Goal: Task Accomplishment & Management: Use online tool/utility

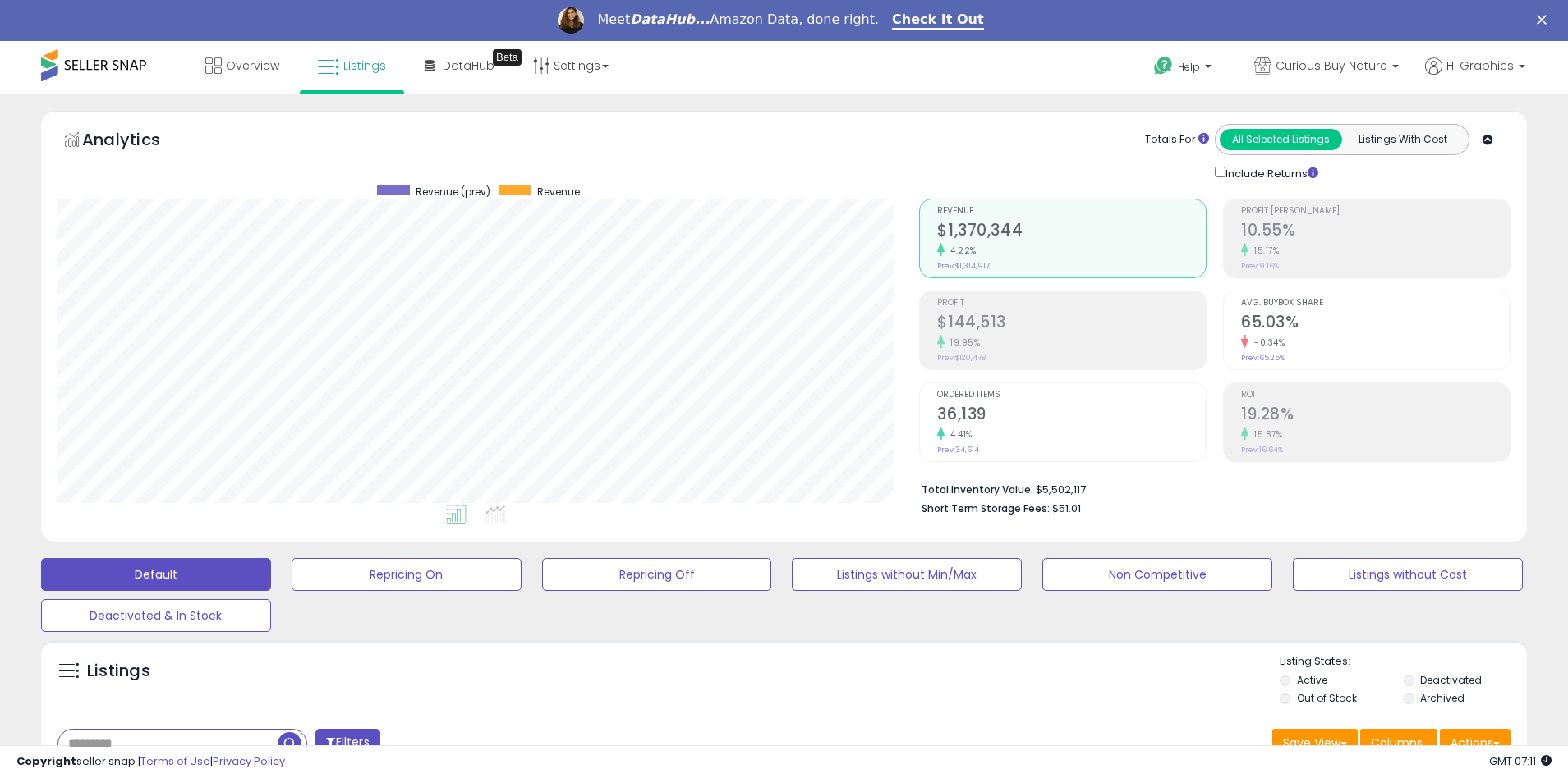
scroll to position [337, 862]
click at [1335, 66] on span "Curious Buy Nature" at bounding box center [1332, 65] width 111 height 16
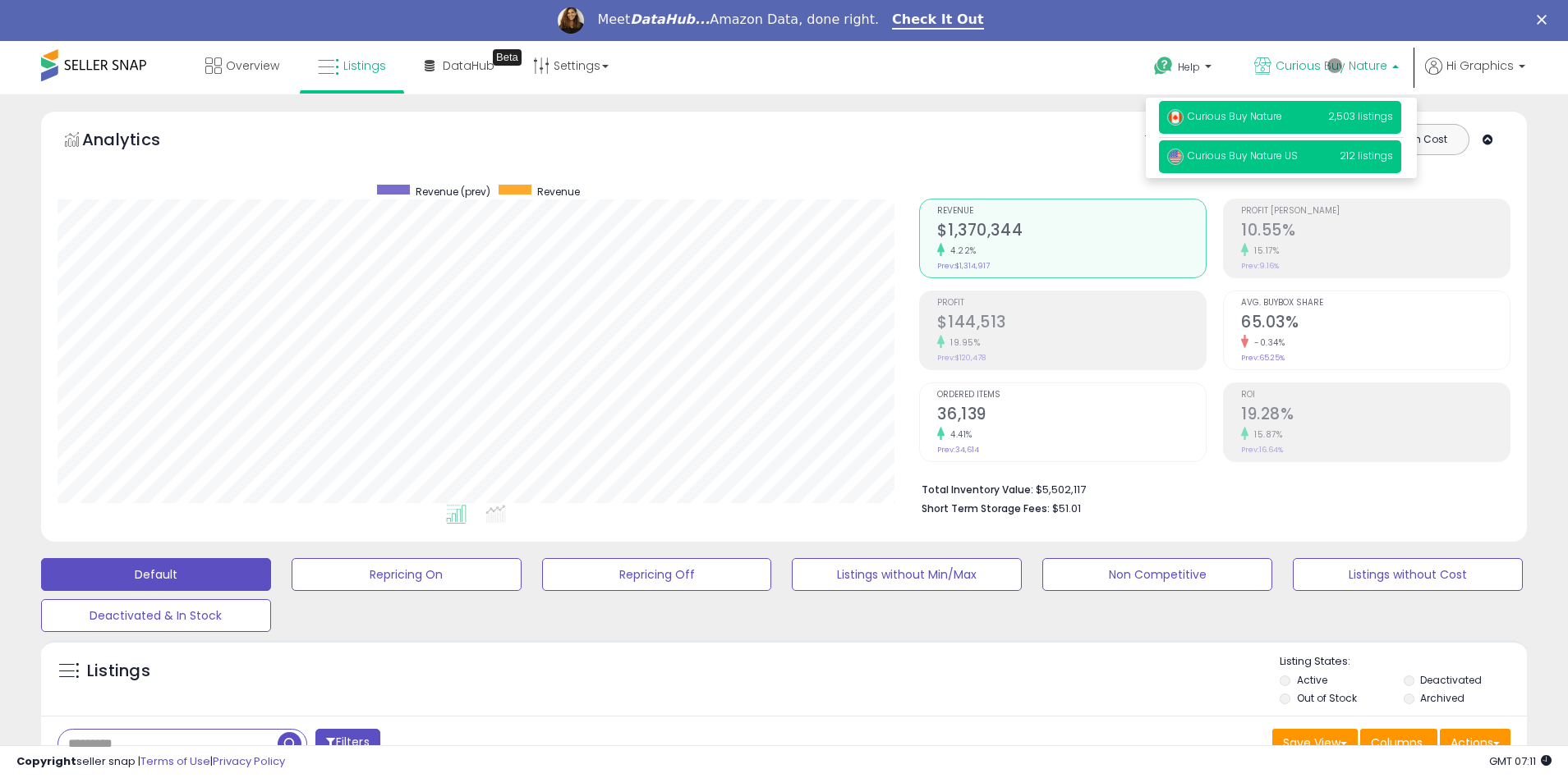
click at [1283, 159] on span "Curious Buy Nature US" at bounding box center [1233, 155] width 130 height 14
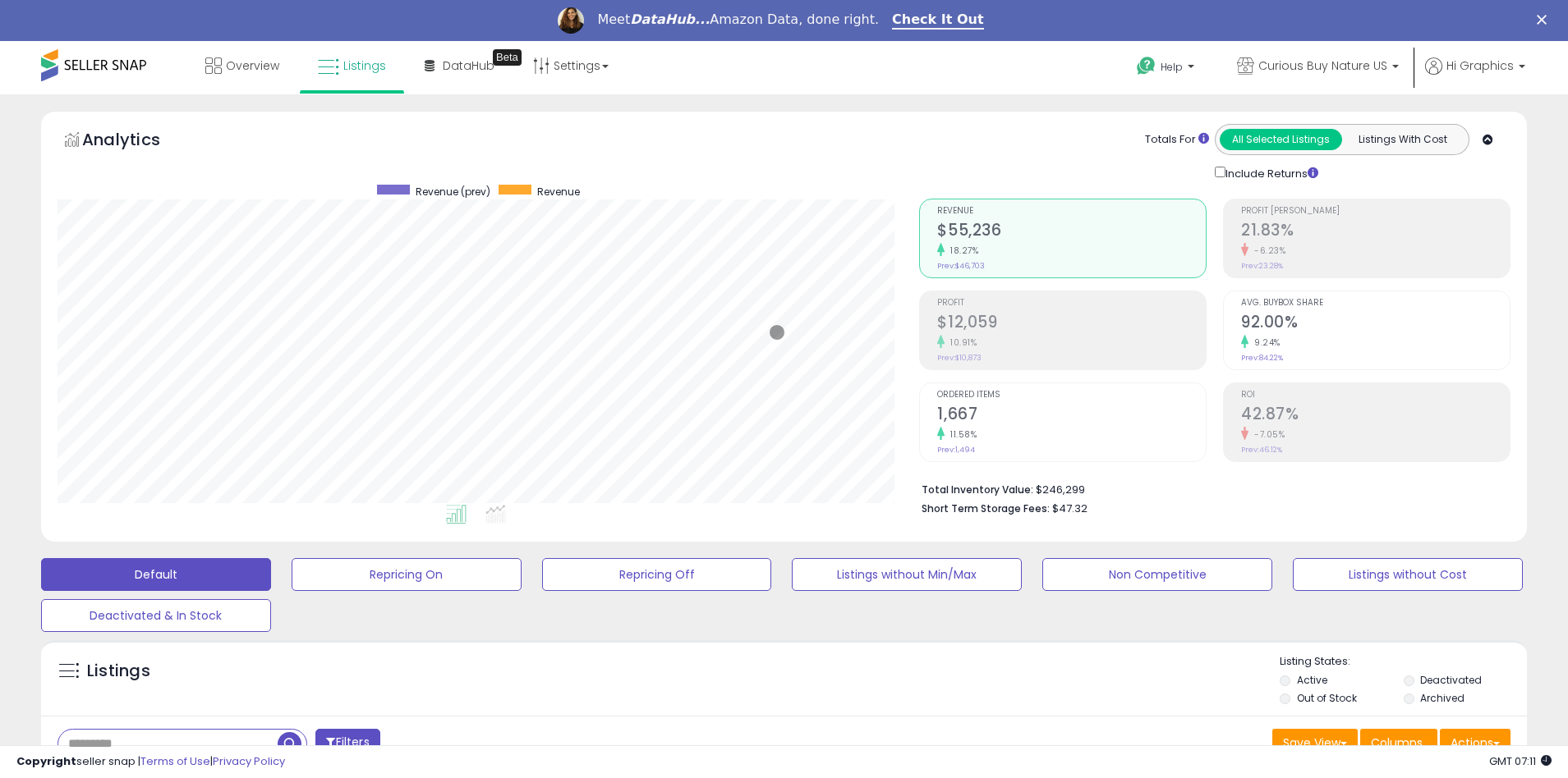
scroll to position [397, 0]
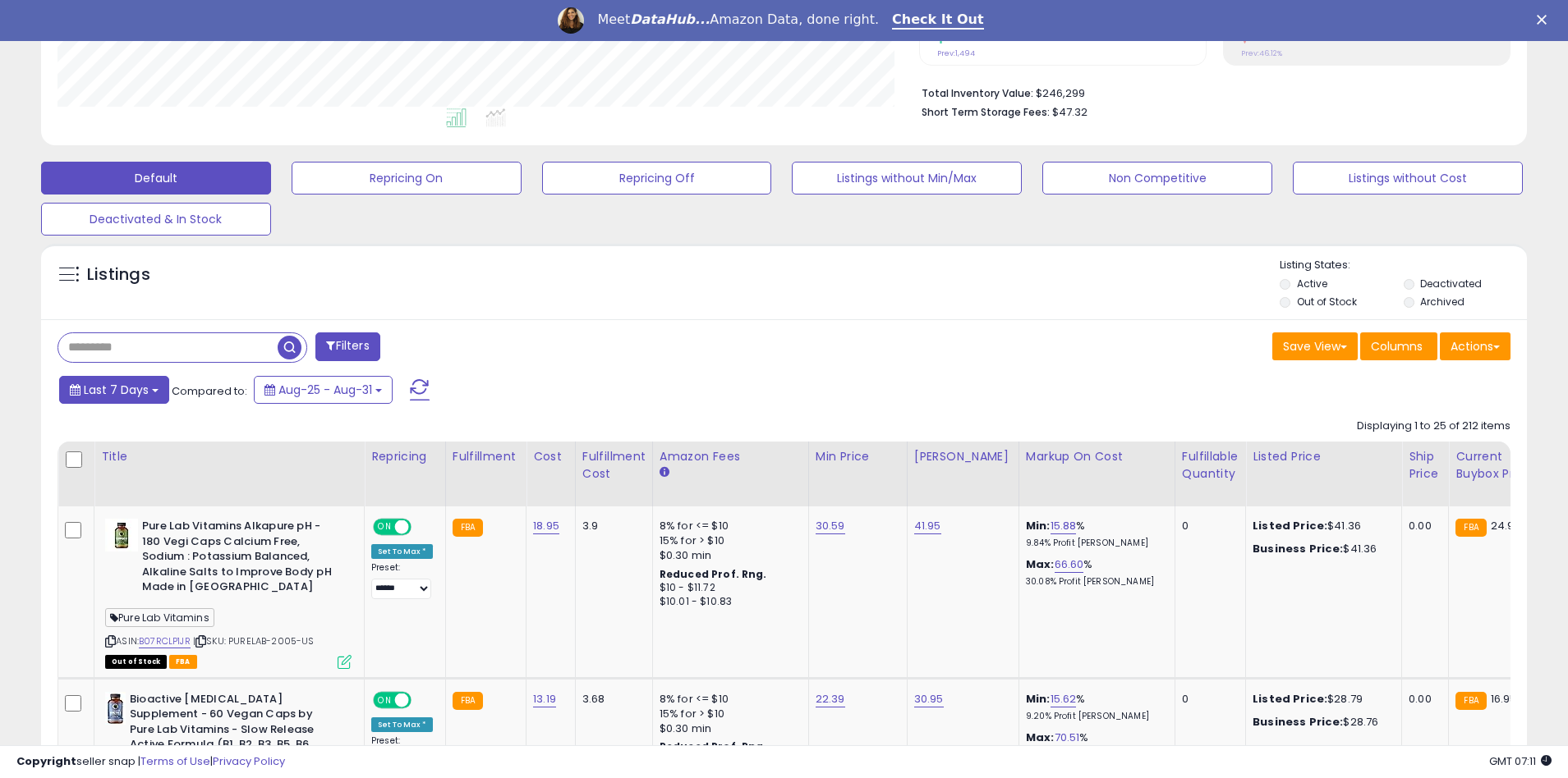
click at [113, 389] on span "Last 7 Days" at bounding box center [116, 389] width 65 height 16
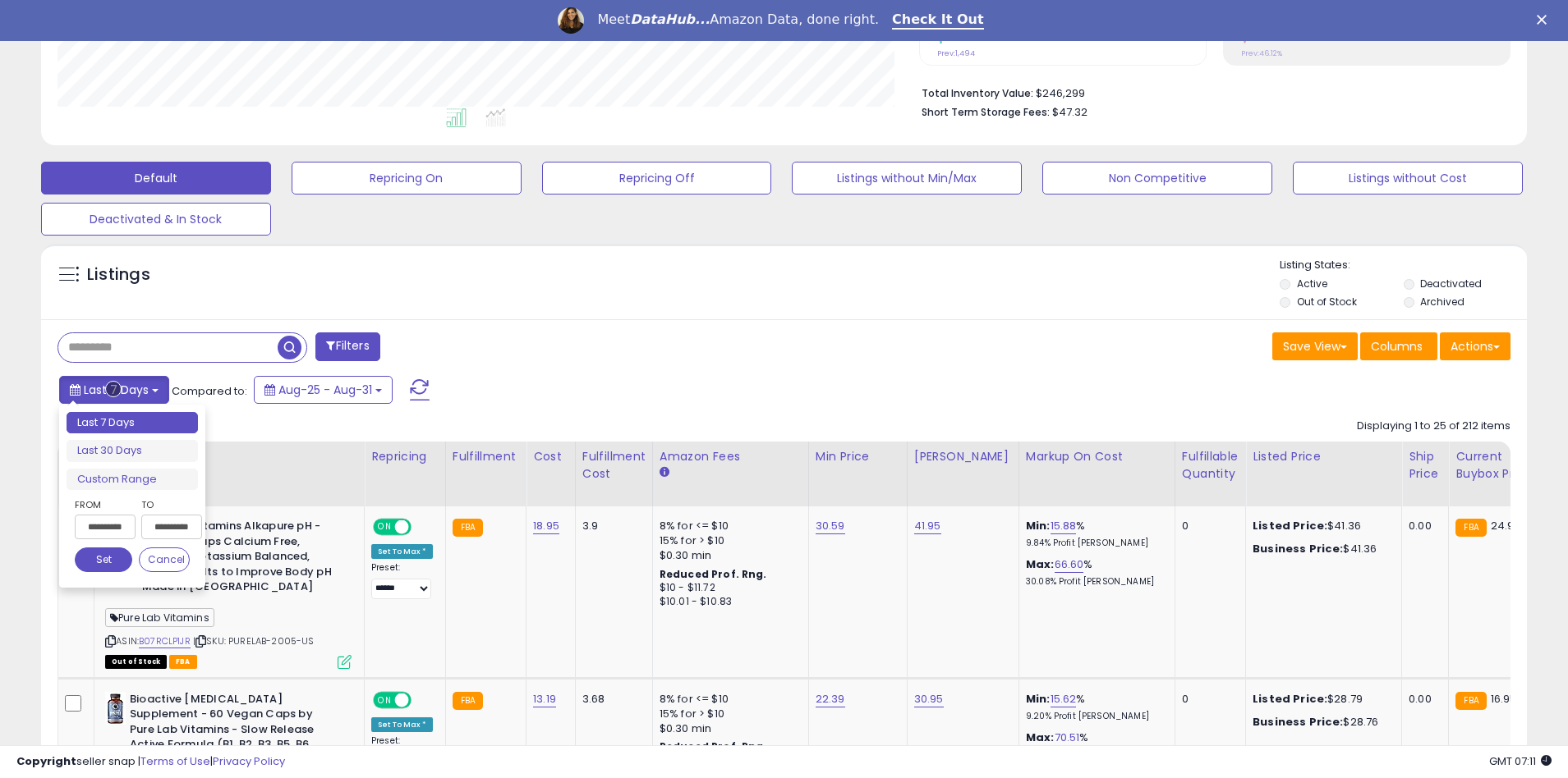
type input "**********"
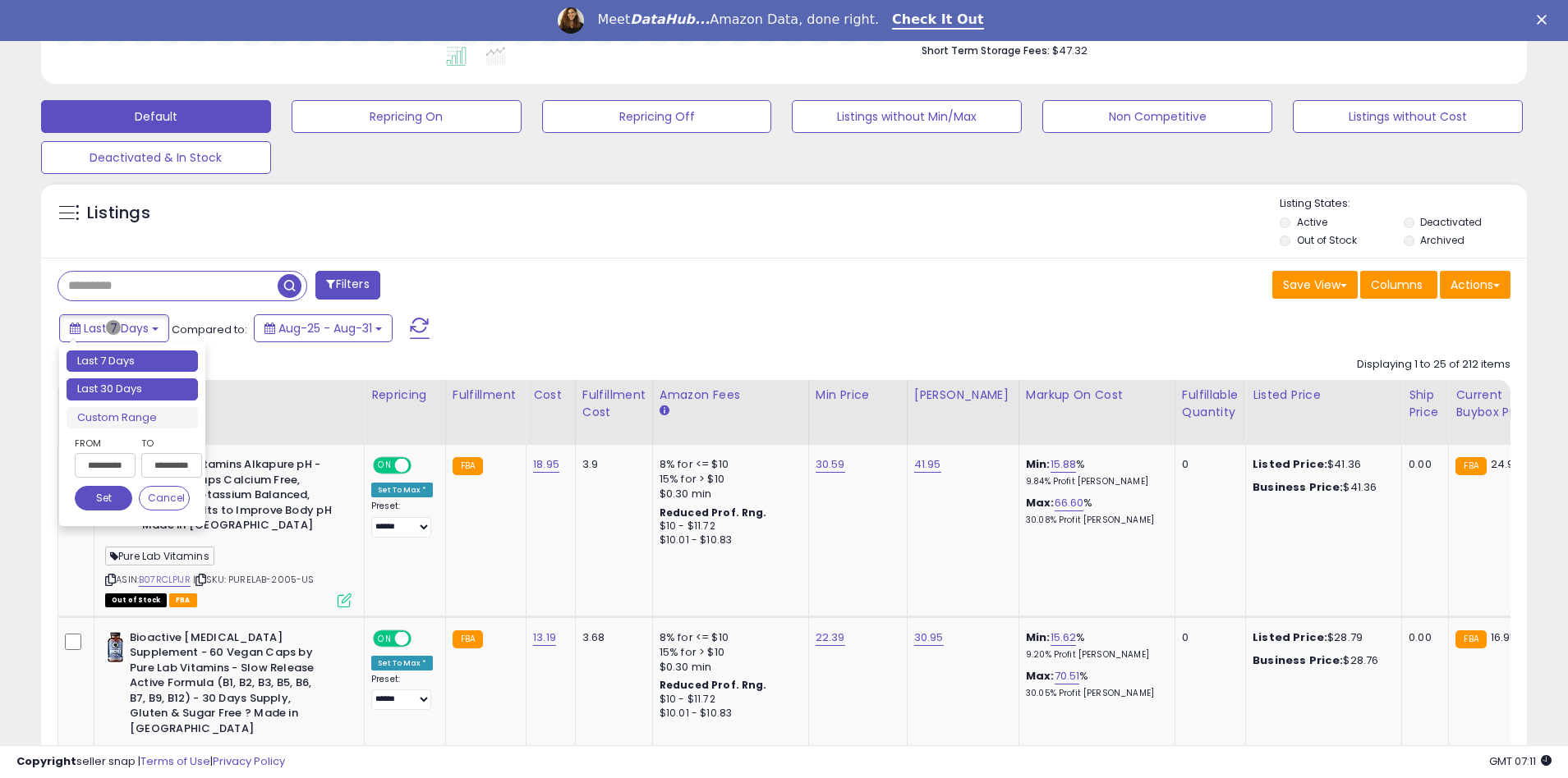
click at [132, 389] on li "Last 30 Days" at bounding box center [131, 389] width 131 height 22
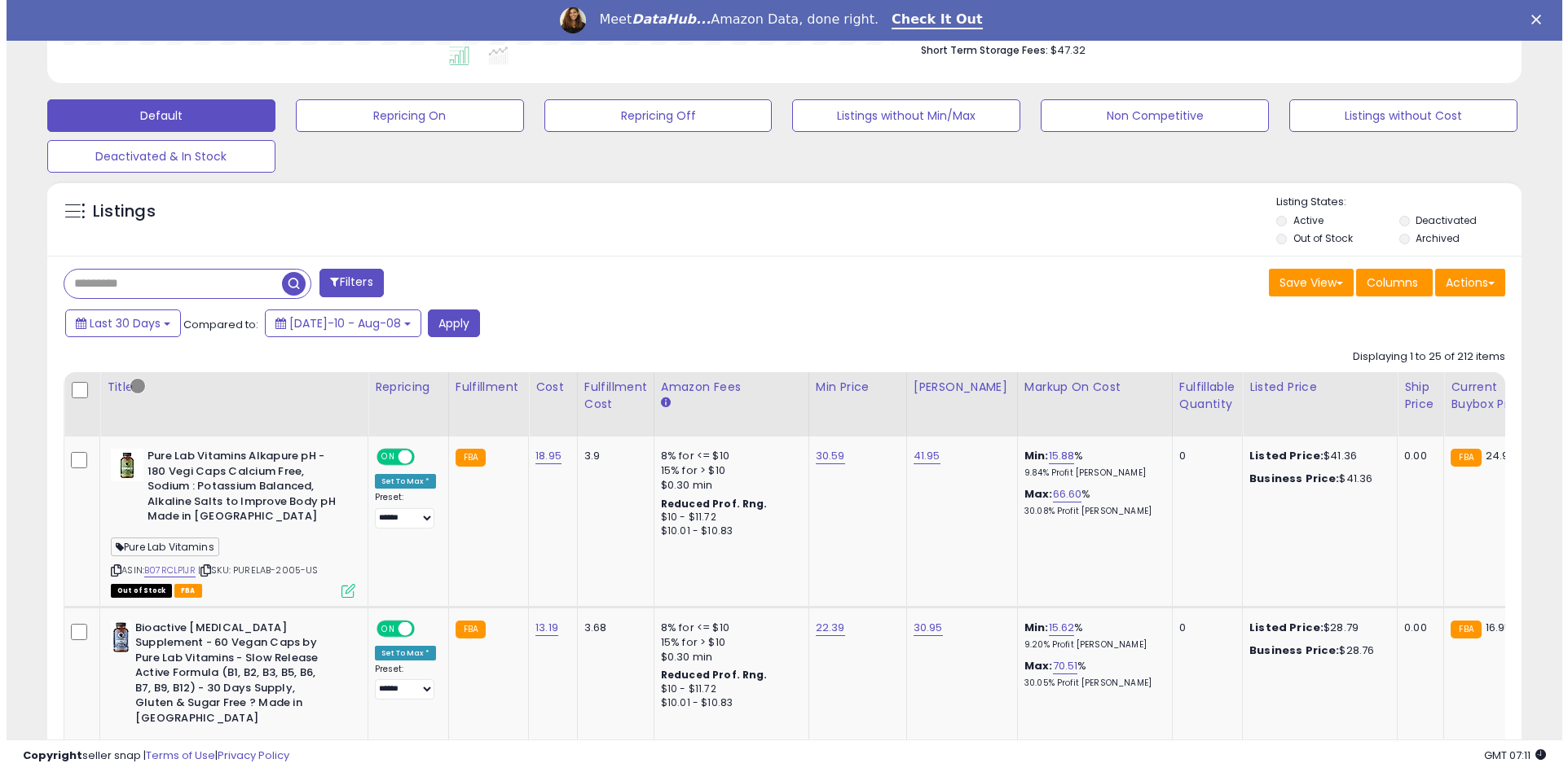
scroll to position [351, 0]
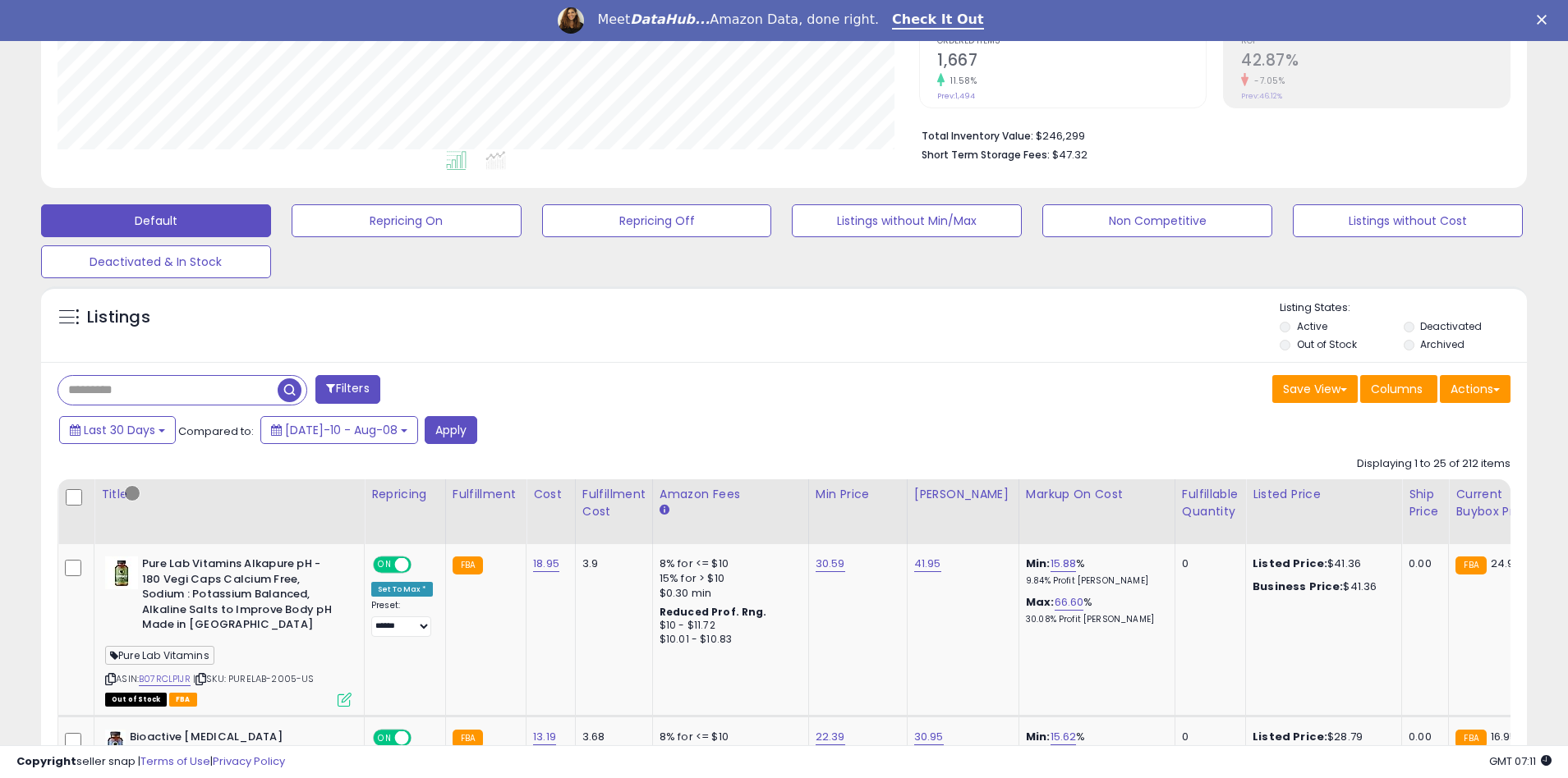
click at [349, 389] on button "Filters" at bounding box center [348, 389] width 64 height 28
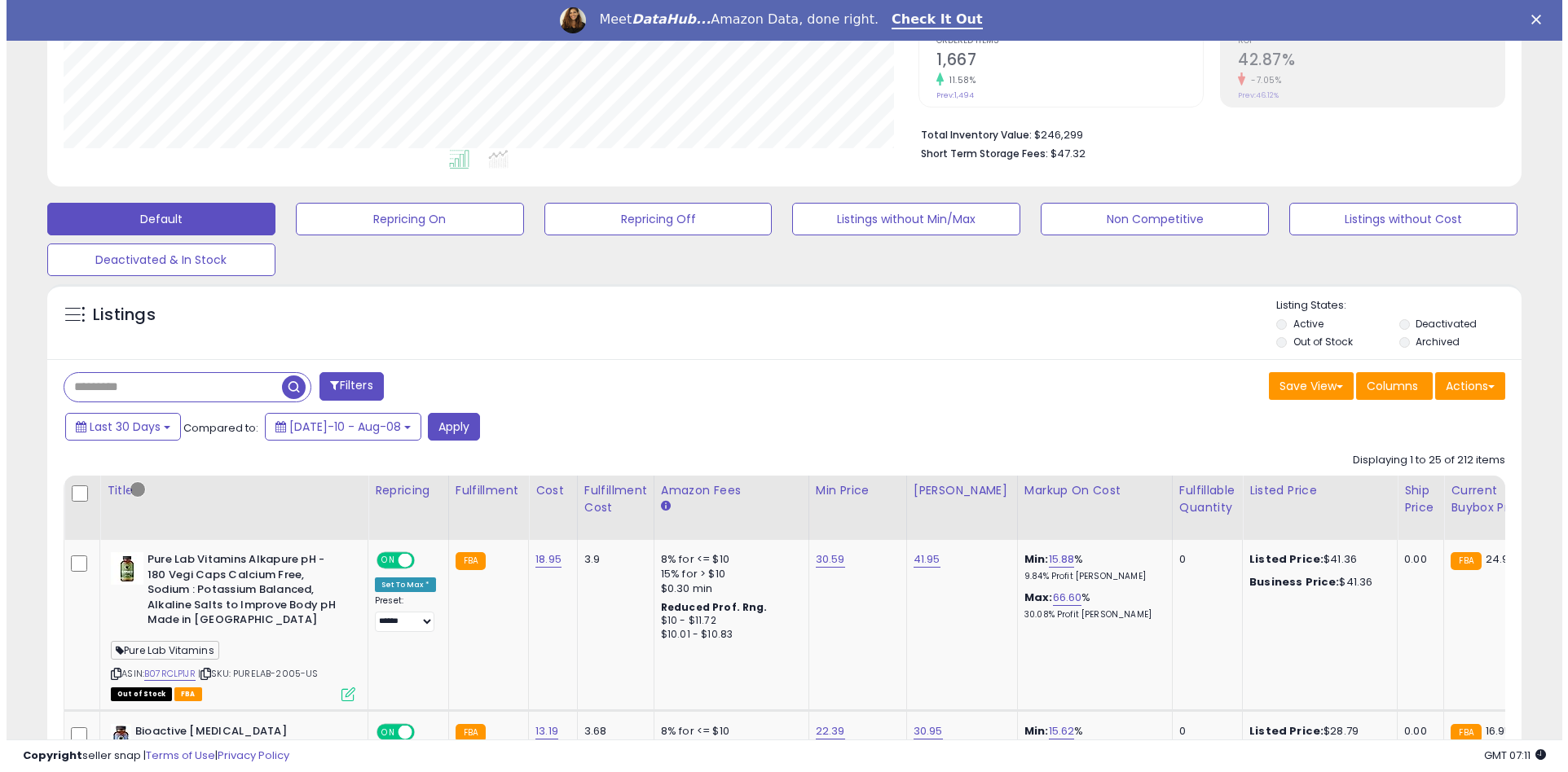
scroll to position [334, 862]
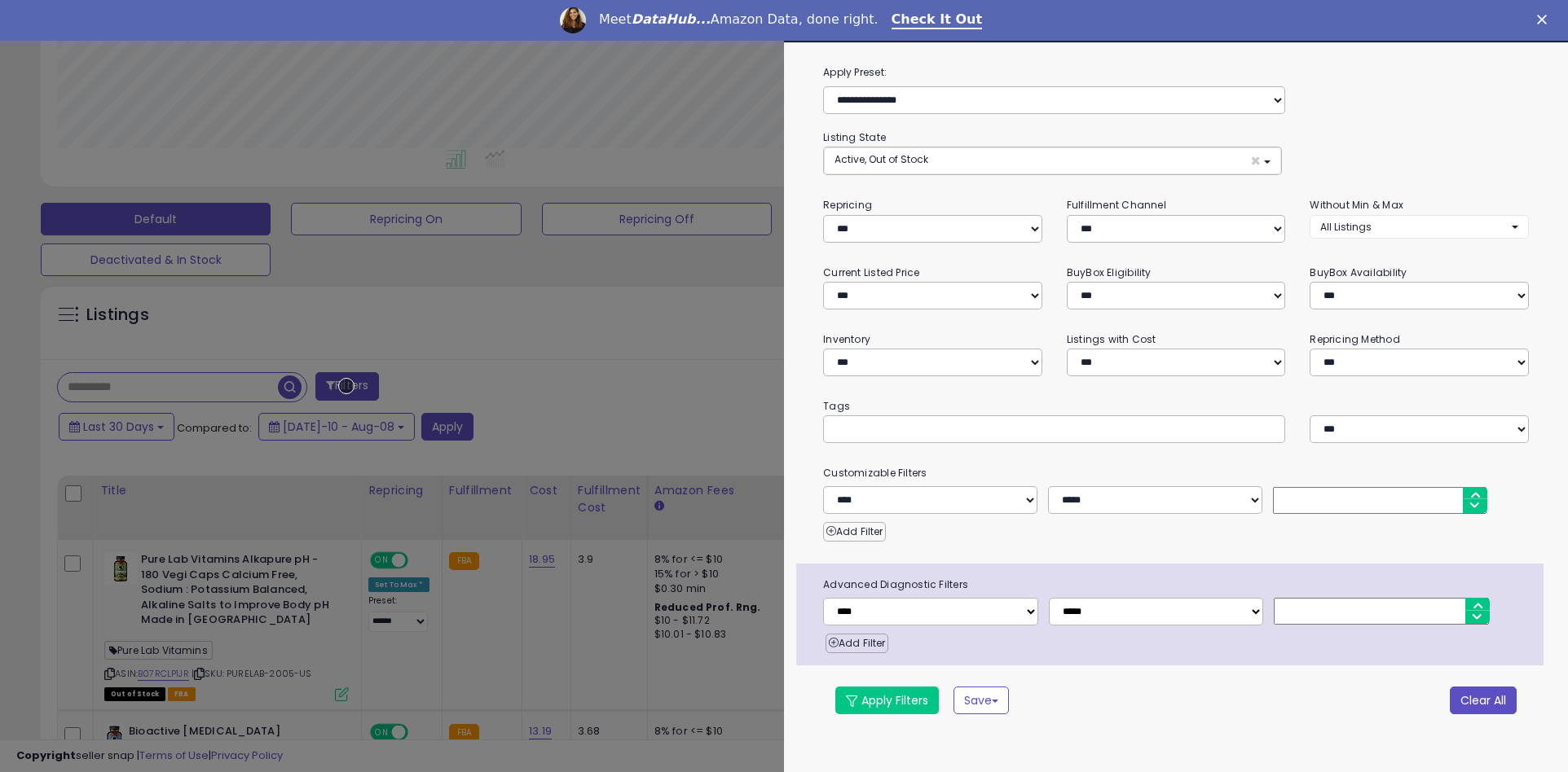
click at [1483, 700] on button "Clear All" at bounding box center [1483, 701] width 67 height 28
select select "*"
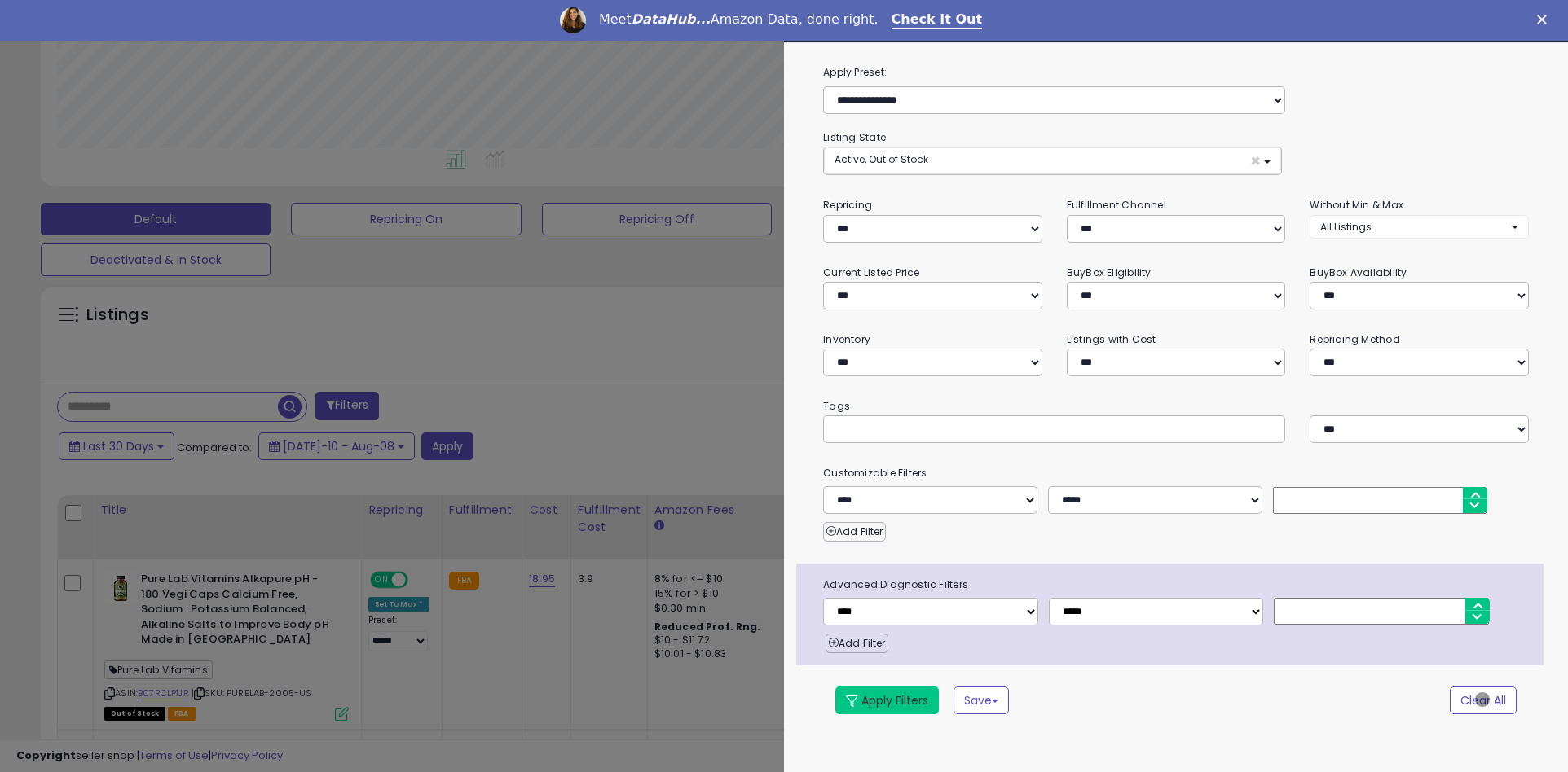
click at [888, 700] on button "Apply Filters" at bounding box center [887, 701] width 103 height 28
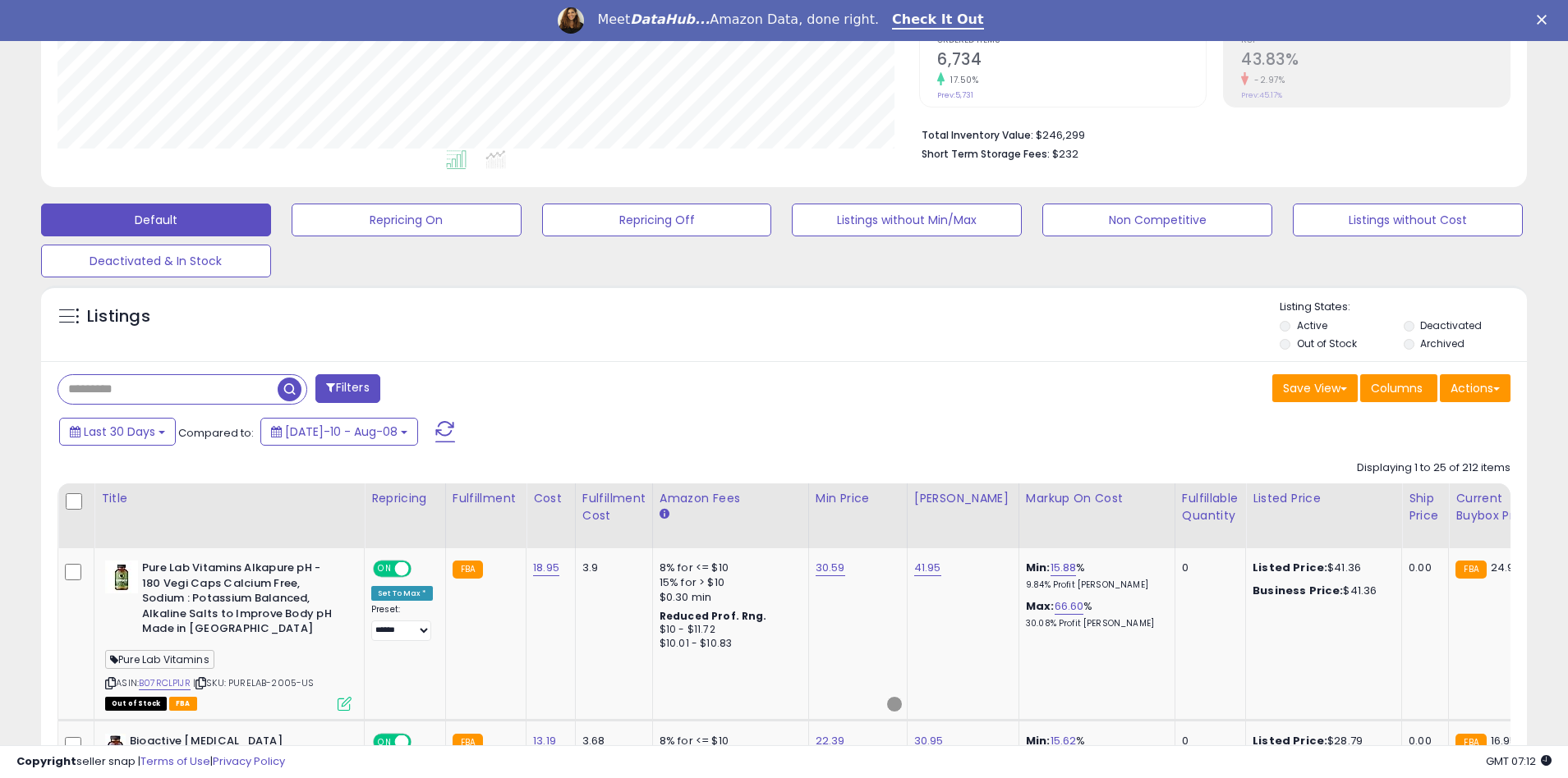
scroll to position [353, 0]
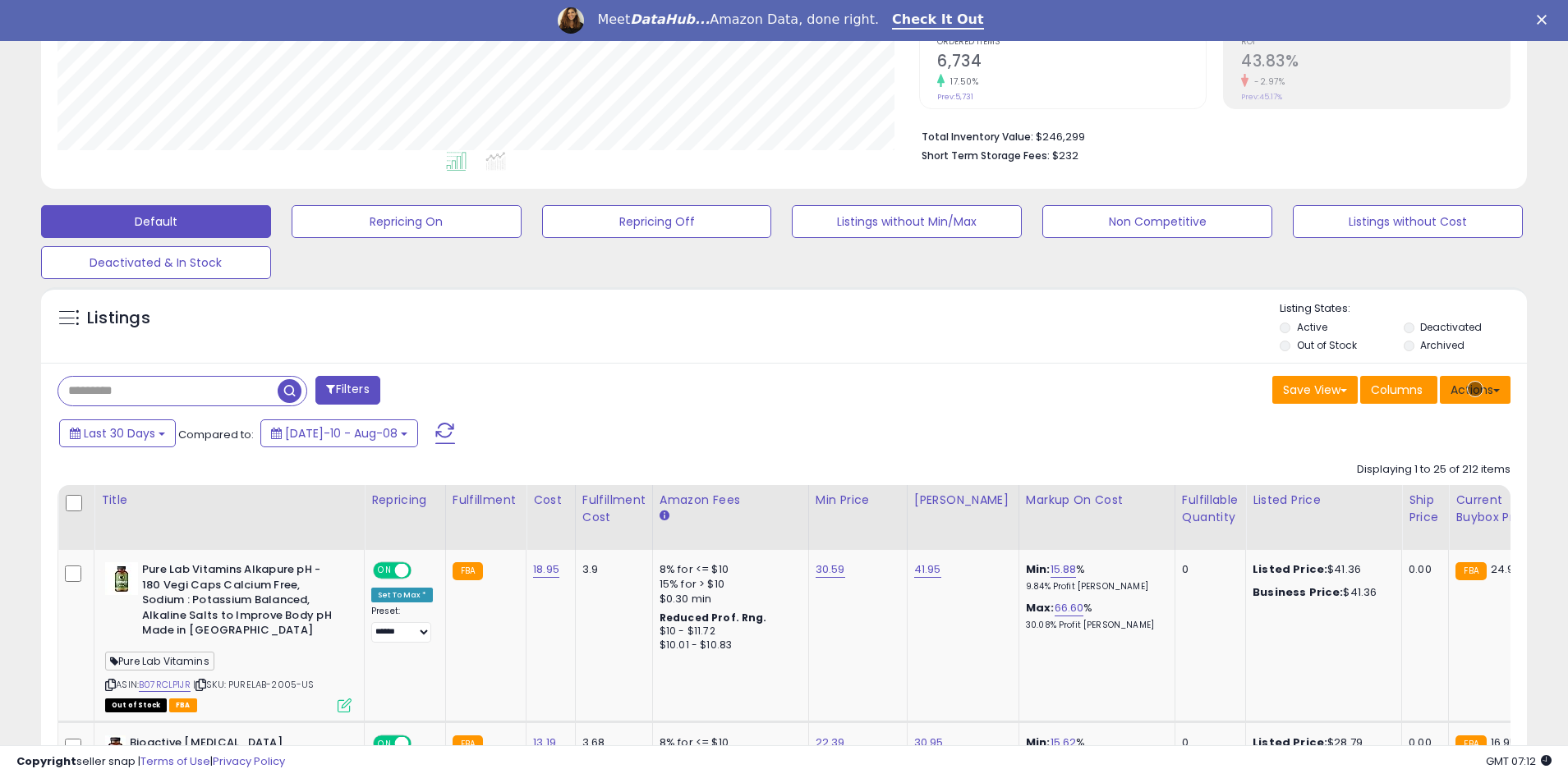
click at [1475, 389] on button "Actions" at bounding box center [1475, 390] width 71 height 28
click at [1408, 495] on link "Export All Columns" at bounding box center [1408, 495] width 179 height 25
